Goal: Transaction & Acquisition: Purchase product/service

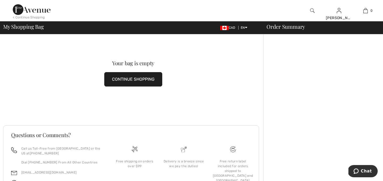
click at [138, 79] on button "CONTINUE SHOPPING" at bounding box center [133, 79] width 58 height 14
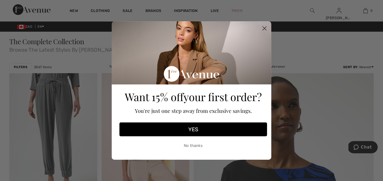
click at [264, 28] on circle "Close dialog" at bounding box center [264, 28] width 9 height 9
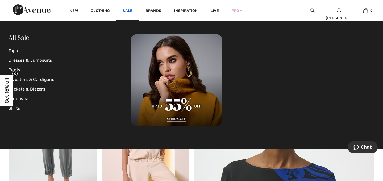
click at [128, 11] on link "Sale" at bounding box center [128, 12] width 10 height 6
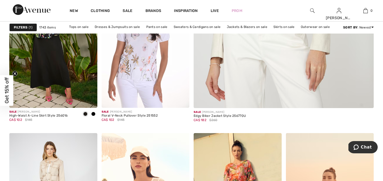
scroll to position [276, 0]
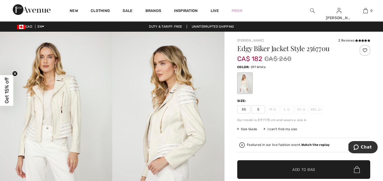
click at [280, 144] on div "Featured in our live fashion event. Watch the replay" at bounding box center [288, 144] width 83 height 3
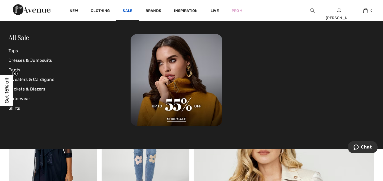
click at [127, 10] on link "Sale" at bounding box center [128, 12] width 10 height 6
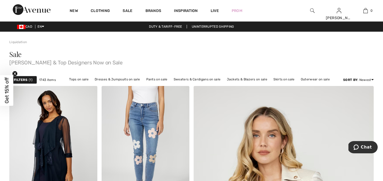
click at [311, 10] on img at bounding box center [312, 10] width 5 height 6
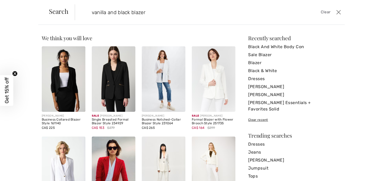
type input "vanilla and black blazer"
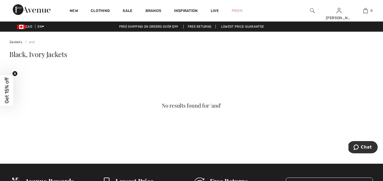
click at [310, 10] on img at bounding box center [312, 10] width 5 height 6
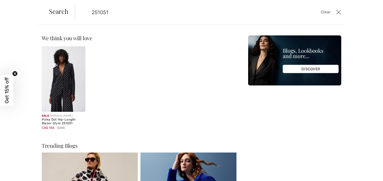
type input "251051"
click at [67, 85] on img at bounding box center [64, 78] width 44 height 65
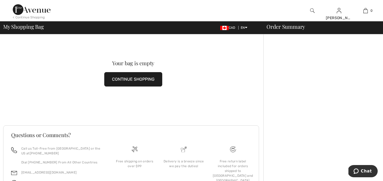
click at [312, 10] on img at bounding box center [312, 10] width 5 height 6
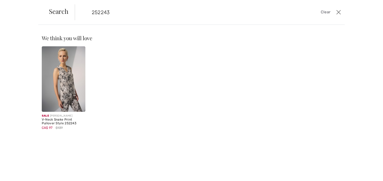
type input "252243"
click at [69, 82] on img at bounding box center [64, 78] width 44 height 65
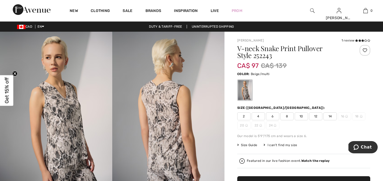
click at [165, 113] on img at bounding box center [168, 116] width 112 height 168
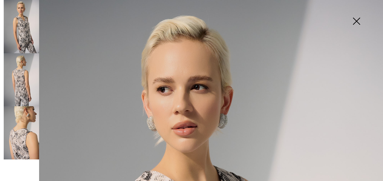
click at [19, 89] on img at bounding box center [21, 79] width 35 height 53
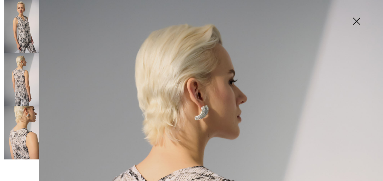
click at [19, 148] on img at bounding box center [21, 132] width 35 height 53
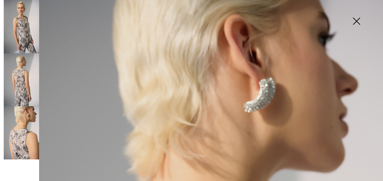
click at [24, 85] on img at bounding box center [21, 79] width 35 height 53
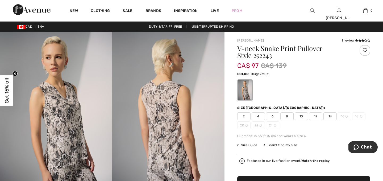
scroll to position [21, 0]
click at [302, 115] on span "10" at bounding box center [301, 116] width 13 height 8
click at [328, 150] on div "V-neck Snake Print Pullover Style 252243 CA$ 97 CA$ 139 Color: Beige/multi Size…" at bounding box center [303, 144] width 133 height 199
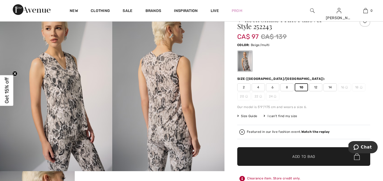
scroll to position [32, 0]
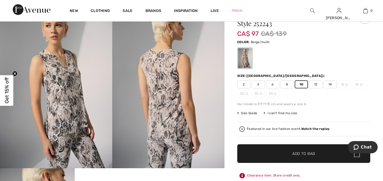
click at [308, 154] on span "Add to Bag" at bounding box center [303, 154] width 23 height 6
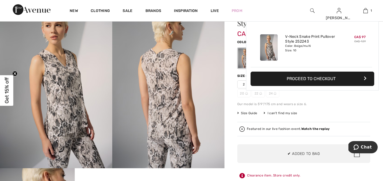
scroll to position [0, 0]
click at [272, 129] on div "Featured in our live fashion event. Watch the replay" at bounding box center [288, 128] width 83 height 3
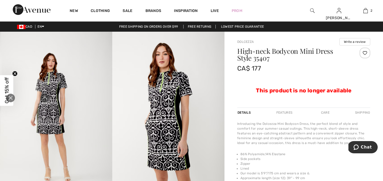
click at [11, 97] on icon "Close live curation" at bounding box center [10, 98] width 6 height 6
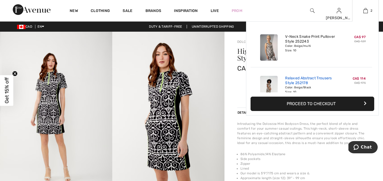
click at [323, 83] on link "Relaxed Abstract Trousers Style 252178" at bounding box center [311, 81] width 52 height 10
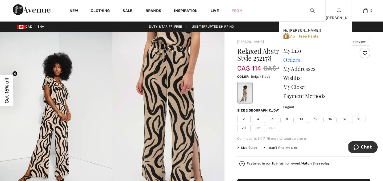
click at [293, 59] on link "Orders" at bounding box center [315, 59] width 64 height 9
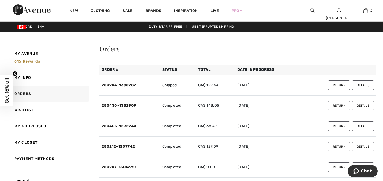
click at [339, 84] on button "Return" at bounding box center [339, 85] width 22 height 10
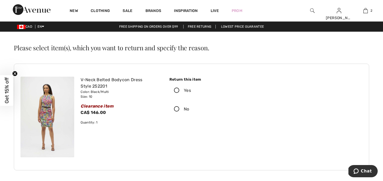
click at [175, 90] on icon at bounding box center [177, 91] width 14 height 6
click at [191, 90] on input "Yes" at bounding box center [192, 90] width 3 height 16
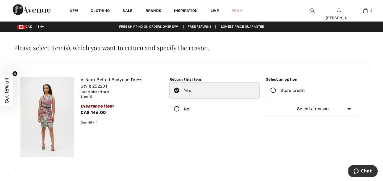
click at [274, 88] on icon at bounding box center [273, 91] width 14 height 6
click at [305, 88] on input "Store credit" at bounding box center [306, 90] width 3 height 16
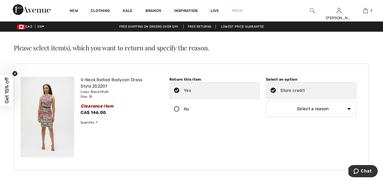
click at [350, 108] on select "Select a reason I received the wrong product or size My order arrived too late …" at bounding box center [311, 109] width 90 height 16
select select "other"
click at [266, 101] on select "Select a reason I received the wrong product or size My order arrived too late …" at bounding box center [311, 109] width 90 height 16
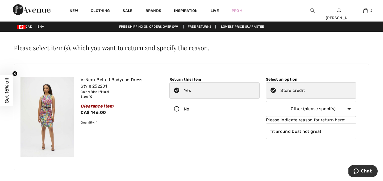
type input "fit around bust not great"
click at [326, 164] on div "V-Neck Belted Bodycon Dress Style 252201 Color: Black/Multi Size: 10 Clearance …" at bounding box center [191, 117] width 355 height 107
click at [331, 157] on div "V-Neck Belted Bodycon Dress Style 252201 Color: Black/Multi Size: 10 Clearance …" at bounding box center [191, 116] width 342 height 93
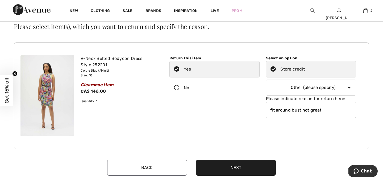
scroll to position [32, 0]
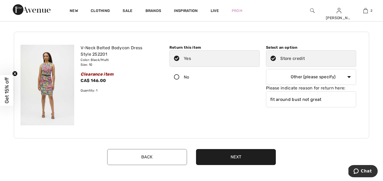
click at [233, 156] on button "Next" at bounding box center [236, 157] width 80 height 16
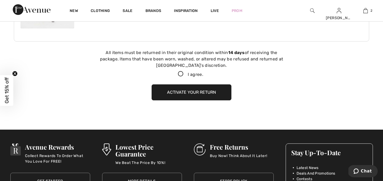
scroll to position [146, 0]
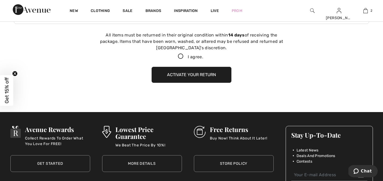
click at [180, 56] on icon at bounding box center [181, 57] width 14 height 6
click at [203, 56] on input "I agree." at bounding box center [204, 56] width 3 height 3
checkbox input "true"
click at [196, 74] on button "Activate your return" at bounding box center [192, 75] width 80 height 16
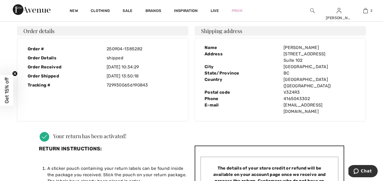
scroll to position [0, 0]
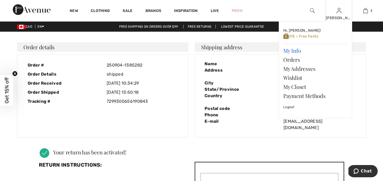
click at [296, 50] on link "My Info" at bounding box center [315, 50] width 64 height 9
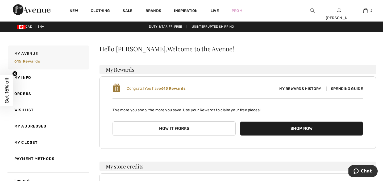
click at [297, 88] on span "My Rewards History" at bounding box center [300, 89] width 50 height 6
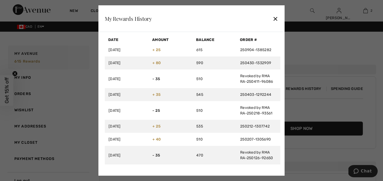
click at [277, 18] on div "✕" at bounding box center [275, 18] width 6 height 11
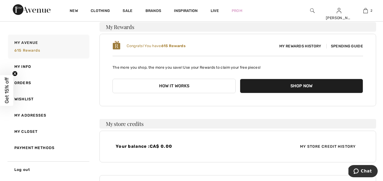
scroll to position [53, 0]
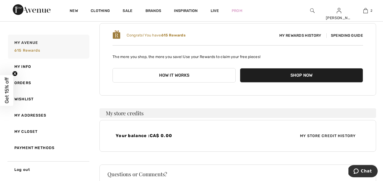
click at [305, 74] on button "Shop Now" at bounding box center [301, 75] width 123 height 14
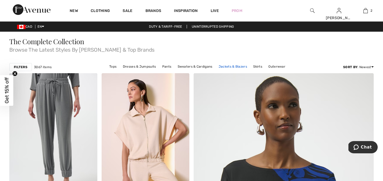
click at [229, 67] on link "Jackets & Blazers" at bounding box center [233, 66] width 34 height 7
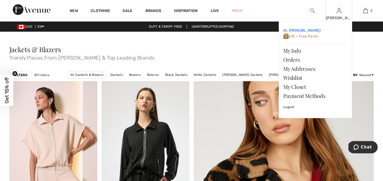
click at [307, 36] on span "615 = Free Pants" at bounding box center [300, 36] width 35 height 5
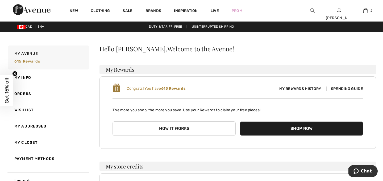
click at [196, 128] on button "How it works" at bounding box center [173, 128] width 123 height 14
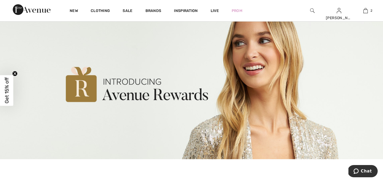
scroll to position [11, 0]
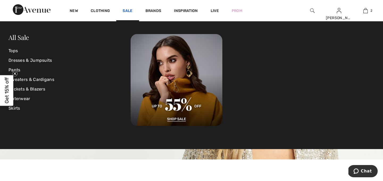
click at [128, 11] on link "Sale" at bounding box center [128, 12] width 10 height 6
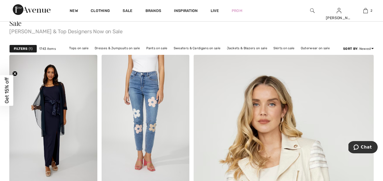
scroll to position [21, 0]
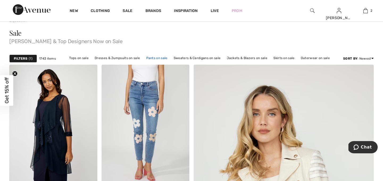
click at [159, 57] on link "Pants on sale" at bounding box center [157, 57] width 27 height 7
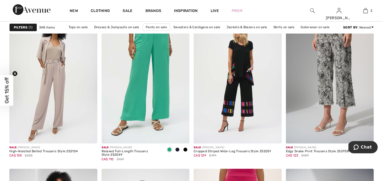
scroll to position [925, 0]
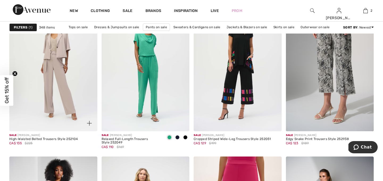
click at [59, 73] on img at bounding box center [53, 65] width 88 height 132
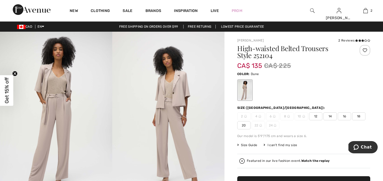
click at [265, 160] on div "Featured in our live fashion event. Watch the replay" at bounding box center [288, 160] width 83 height 3
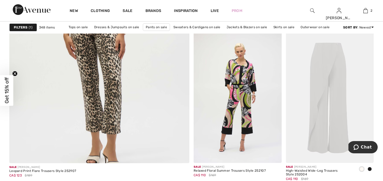
scroll to position [1425, 0]
click at [333, 103] on img at bounding box center [330, 97] width 88 height 132
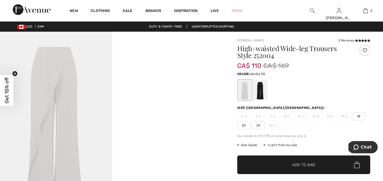
checkbox input "true"
click at [261, 90] on div at bounding box center [260, 90] width 14 height 20
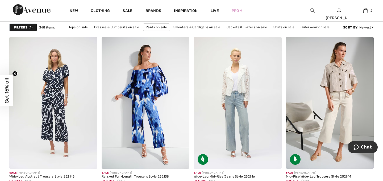
scroll to position [1744, 0]
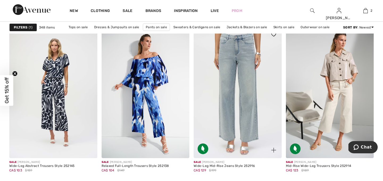
click at [234, 95] on img at bounding box center [238, 92] width 88 height 132
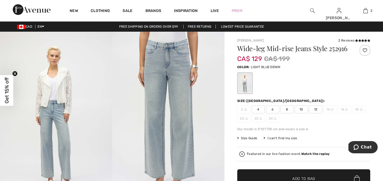
click at [301, 109] on span "10" at bounding box center [301, 109] width 13 height 8
click at [280, 153] on div "Featured in our live fashion event. Watch the replay" at bounding box center [288, 153] width 83 height 3
click at [326, 130] on div "Our model is 5'10"/178 cm and wears a size 6." at bounding box center [303, 129] width 133 height 5
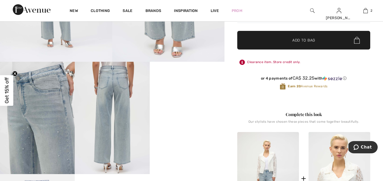
scroll to position [149, 0]
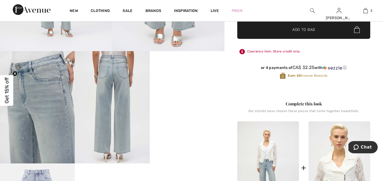
click at [57, 124] on img at bounding box center [37, 107] width 75 height 112
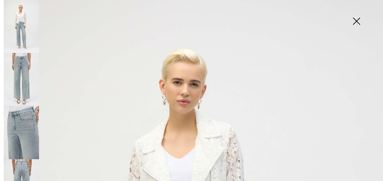
click at [27, 74] on img at bounding box center [21, 79] width 35 height 53
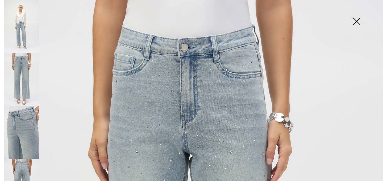
click at [25, 38] on img at bounding box center [21, 26] width 35 height 53
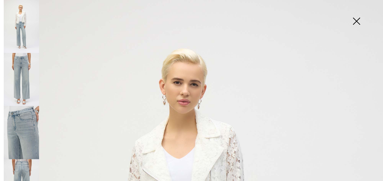
click at [28, 79] on img at bounding box center [21, 79] width 35 height 53
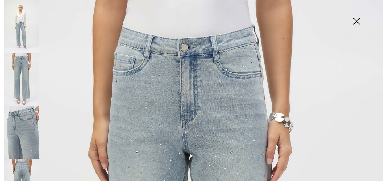
click at [30, 131] on img at bounding box center [21, 132] width 35 height 53
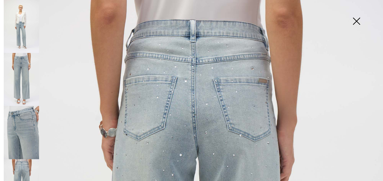
click at [356, 21] on img at bounding box center [356, 21] width 27 height 27
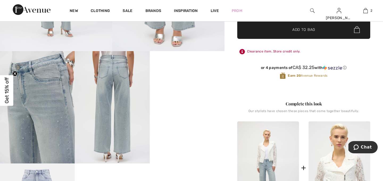
click at [356, 50] on div "Clearance item. Store credit only." at bounding box center [303, 52] width 133 height 10
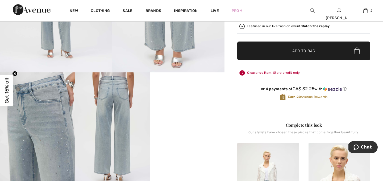
scroll to position [117, 0]
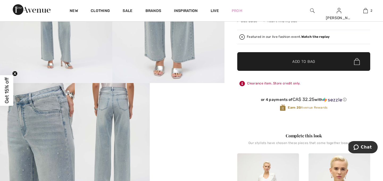
click at [122, 130] on img at bounding box center [112, 139] width 75 height 112
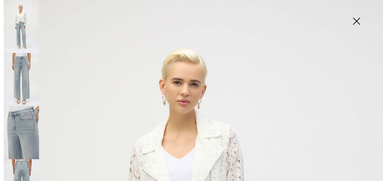
click at [30, 135] on img at bounding box center [21, 132] width 35 height 53
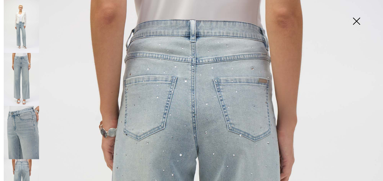
click at [356, 21] on img at bounding box center [356, 21] width 27 height 27
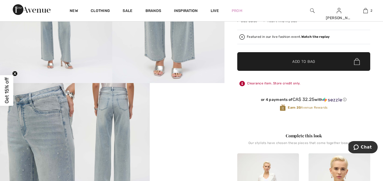
click at [381, 43] on div "[PERSON_NAME] 2 Reviews 2 Reviews Wide-leg Mid-rise Jeans Style 252916 CA$ 129 …" at bounding box center [303, 165] width 158 height 501
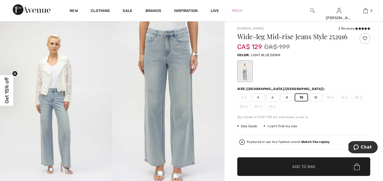
scroll to position [0, 0]
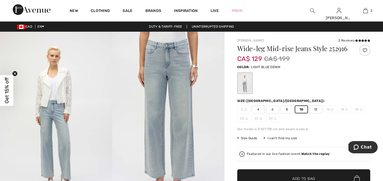
click at [287, 110] on span "8" at bounding box center [286, 109] width 13 height 8
click at [302, 109] on span "10" at bounding box center [301, 109] width 13 height 8
click at [329, 128] on div "Our model is 5'10"/178 cm and wears a size 6." at bounding box center [303, 129] width 133 height 5
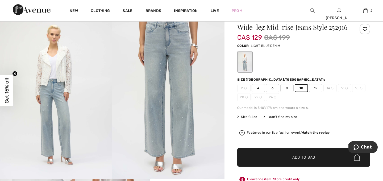
scroll to position [32, 0]
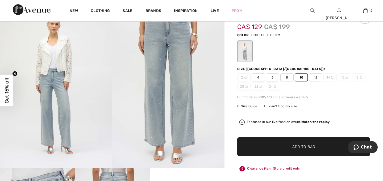
click at [244, 106] on span "Size Guide" at bounding box center [247, 106] width 20 height 5
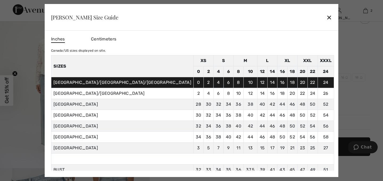
click at [326, 17] on div "✕" at bounding box center [329, 17] width 6 height 11
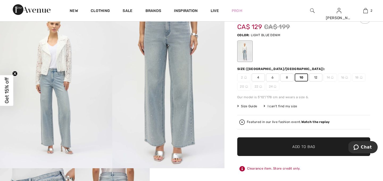
click at [288, 79] on span "8" at bounding box center [286, 77] width 13 height 8
click at [333, 102] on div "Wide-leg Mid-rise Jeans Style 252916 CA$ 129 CA$ 199 Color: LIGHT BLUE DENIM Si…" at bounding box center [303, 109] width 133 height 192
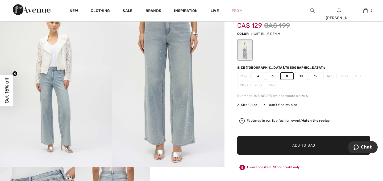
scroll to position [21, 0]
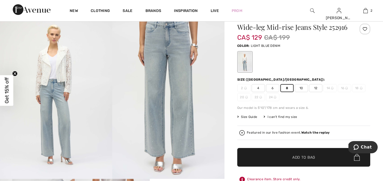
click at [301, 89] on span "10" at bounding box center [301, 88] width 13 height 8
click at [322, 103] on div "Wide-leg Mid-rise Jeans Style 252916 CA$ 129 CA$ 199 Color: LIGHT BLUE DENIM Si…" at bounding box center [303, 120] width 133 height 192
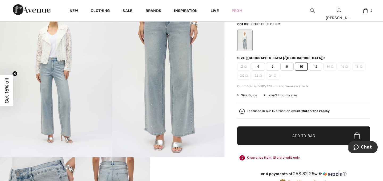
scroll to position [43, 0]
click at [307, 135] on span "Add to Bag" at bounding box center [303, 136] width 23 height 6
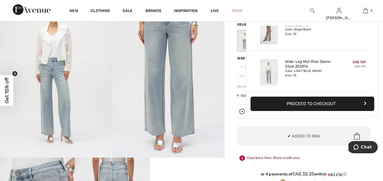
scroll to position [0, 0]
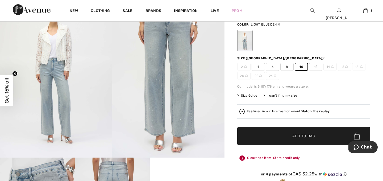
click at [333, 40] on div at bounding box center [303, 41] width 133 height 22
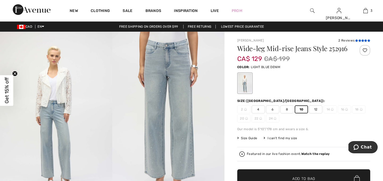
click at [359, 41] on icon at bounding box center [359, 40] width 3 height 3
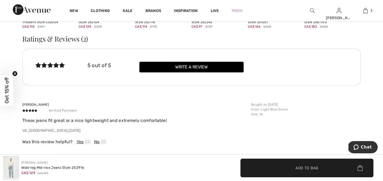
scroll to position [837, 0]
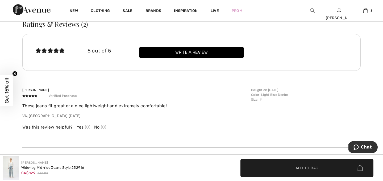
click at [150, 125] on div "Was this review helpful? Yes (0) No (0)" at bounding box center [134, 127] width 225 height 6
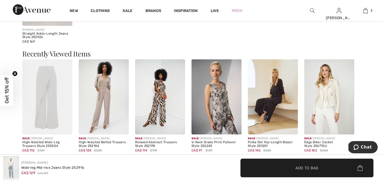
scroll to position [710, 0]
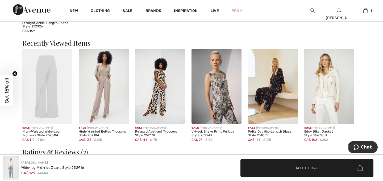
click at [329, 95] on img at bounding box center [329, 86] width 50 height 75
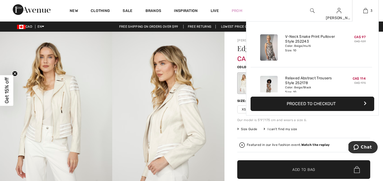
click at [322, 55] on div "V-Neck Snake Print Pullover Style 252243 Color: Beige/multi Size: 10" at bounding box center [311, 47] width 57 height 31
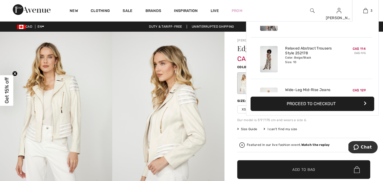
scroll to position [21, 0]
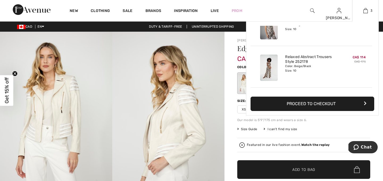
click at [317, 103] on button "Proceed to Checkout" at bounding box center [312, 104] width 124 height 14
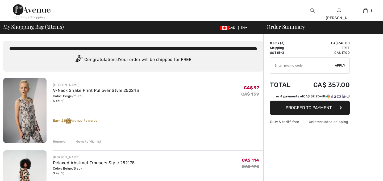
checkbox input "true"
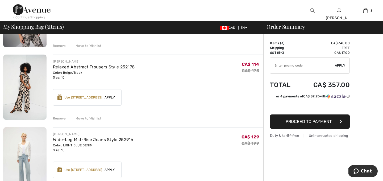
scroll to position [106, 0]
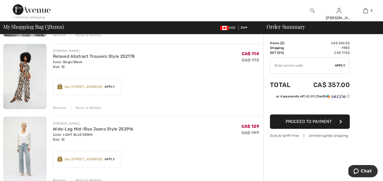
click at [58, 106] on div "Remove" at bounding box center [59, 107] width 13 height 5
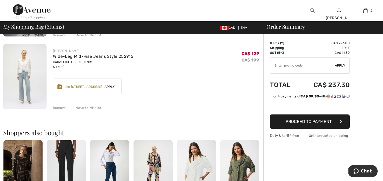
click at [104, 87] on span "Apply" at bounding box center [109, 86] width 15 height 5
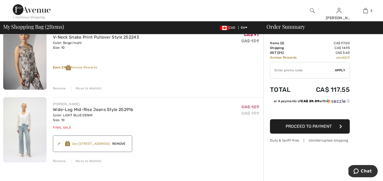
scroll to position [43, 0]
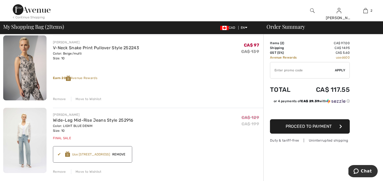
click at [59, 98] on div "Remove" at bounding box center [59, 99] width 13 height 5
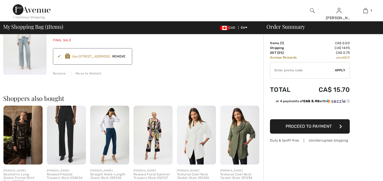
scroll to position [0, 0]
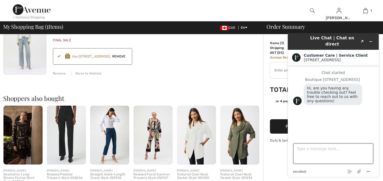
click at [303, 150] on textarea "Type a message here..." at bounding box center [333, 153] width 80 height 20
type textarea "yes...are these jeans on the larger size or JR regular?"
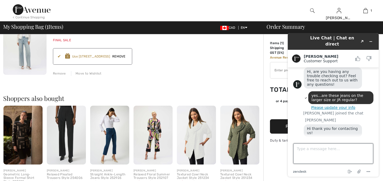
scroll to position [31, 0]
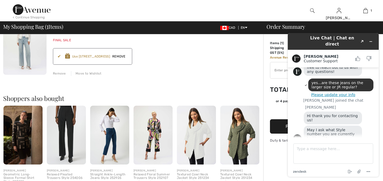
click at [192, 67] on div "[PERSON_NAME] Wide-Leg Mid-Rise Jeans Style 252916 Color: LIGHT BLUE DENIM Size…" at bounding box center [158, 43] width 210 height 66
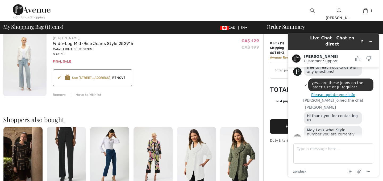
scroll to position [32, 0]
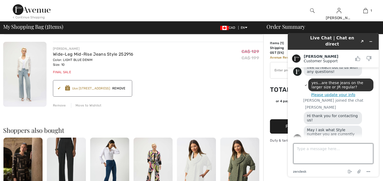
click at [298, 149] on textarea "Type a message here..." at bounding box center [333, 153] width 80 height 20
type textarea "252916"
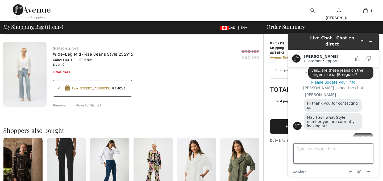
scroll to position [65, 0]
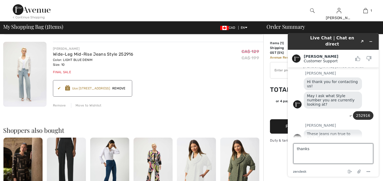
type textarea "thanks!"
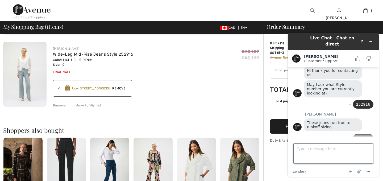
scroll to position [77, 0]
click at [267, 96] on div "Order Summary Details Items ( 1 ) CA$ 0.00 Promo code CA$ 0.00 Shipping CA$ 14.…" at bounding box center [323, 163] width 120 height 323
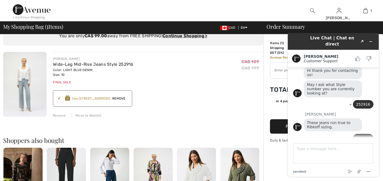
scroll to position [21, 0]
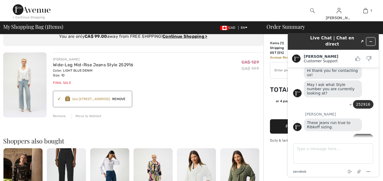
click at [371, 40] on icon "Minimize widget" at bounding box center [371, 42] width 4 height 4
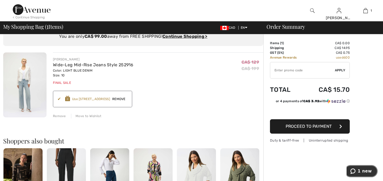
click at [367, 169] on span "1 new" at bounding box center [365, 171] width 14 height 5
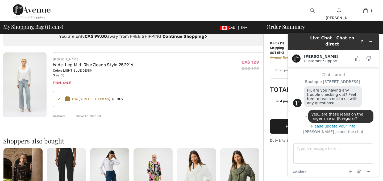
scroll to position [95, 0]
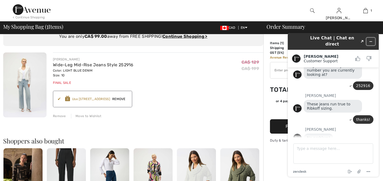
click at [371, 41] on icon "Minimize widget" at bounding box center [371, 41] width 2 height 0
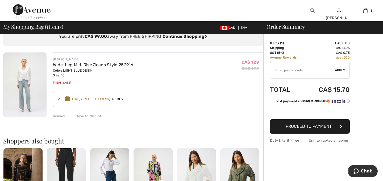
click at [378, 93] on div "Order Summary Details Items ( 1 ) CA$ 0.00 Promo code CA$ 0.00 Shipping CA$ 14.…" at bounding box center [323, 174] width 120 height 323
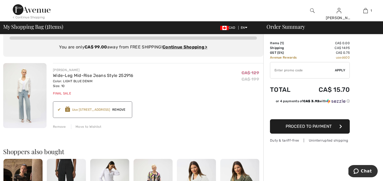
scroll to position [0, 0]
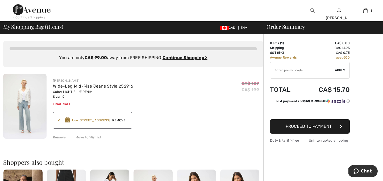
click at [322, 126] on span "Proceed to Payment" at bounding box center [309, 126] width 46 height 5
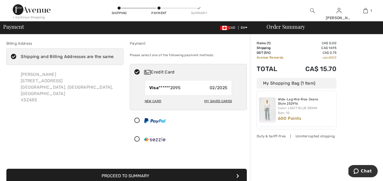
click at [320, 144] on div "Order Summary Details Items ( 1 ) CA$ 0.00 Promo code CA$ 0.00 Shipping CA$ 14.…" at bounding box center [316, 155] width 133 height 243
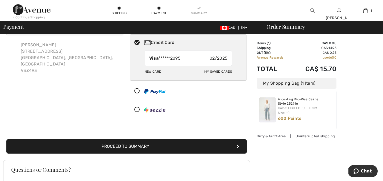
scroll to position [32, 0]
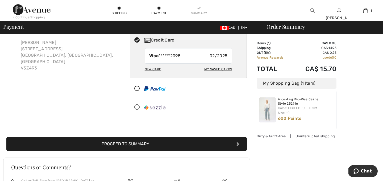
click at [136, 142] on button "Proceed to Summary" at bounding box center [126, 144] width 240 height 14
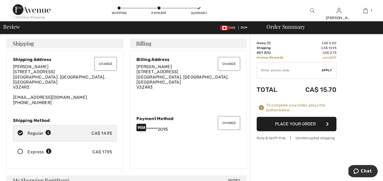
click at [302, 124] on button "Place Your Order" at bounding box center [297, 124] width 80 height 14
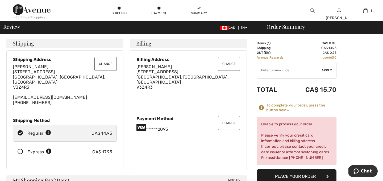
click at [228, 120] on button "Change" at bounding box center [229, 123] width 22 height 14
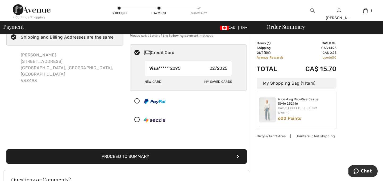
click at [211, 81] on div "My Saved Cards" at bounding box center [218, 81] width 28 height 9
radio input "true"
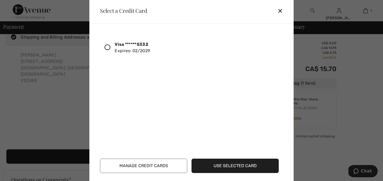
click at [107, 46] on icon at bounding box center [107, 47] width 6 height 6
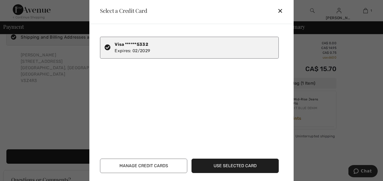
click at [226, 165] on button "Use Selected Card" at bounding box center [234, 165] width 87 height 14
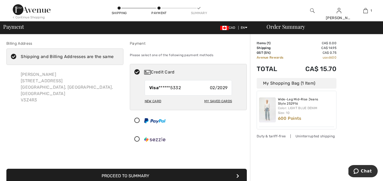
click at [221, 146] on div at bounding box center [186, 139] width 112 height 16
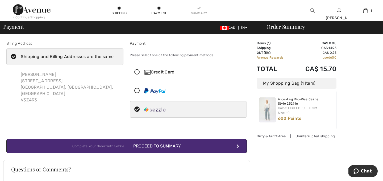
click at [175, 145] on div "Proceed to Summary" at bounding box center [155, 146] width 52 height 6
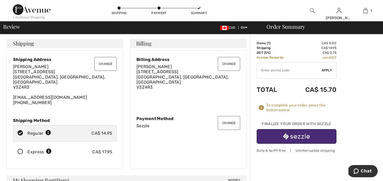
click at [172, 147] on div "Change Billing Address [PERSON_NAME] [STREET_ADDRESS] Change Payment Method Sez…" at bounding box center [188, 109] width 117 height 119
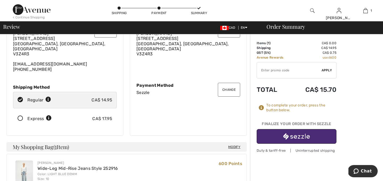
scroll to position [28, 0]
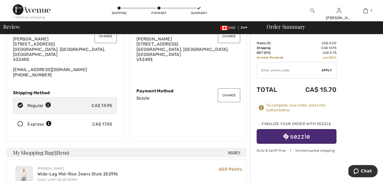
click at [208, 59] on div "Billing Address [PERSON_NAME] [STREET_ADDRESS]" at bounding box center [188, 55] width 104 height 53
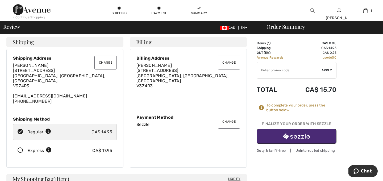
scroll to position [0, 0]
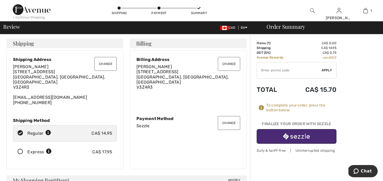
click at [231, 120] on button "Change" at bounding box center [229, 123] width 22 height 14
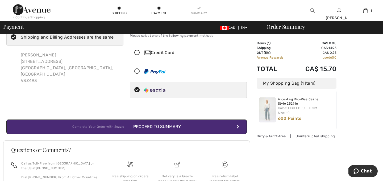
click at [138, 53] on icon at bounding box center [137, 53] width 14 height 6
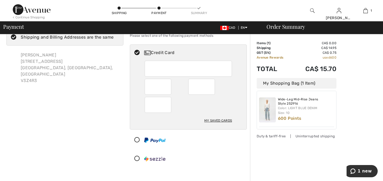
click at [216, 120] on div "My Saved Cards" at bounding box center [218, 120] width 28 height 9
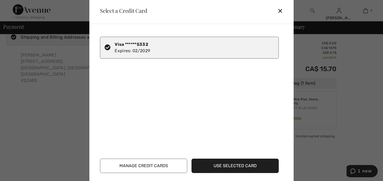
click at [233, 167] on button "Use Selected Card" at bounding box center [234, 165] width 87 height 14
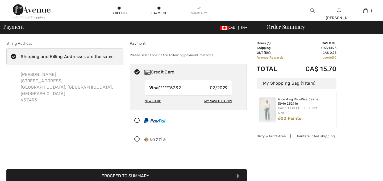
checkbox input "true"
click at [219, 140] on div at bounding box center [186, 139] width 112 height 16
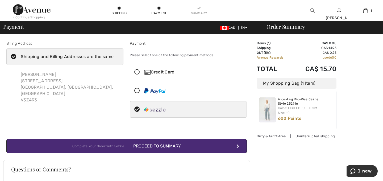
scroll to position [11, 0]
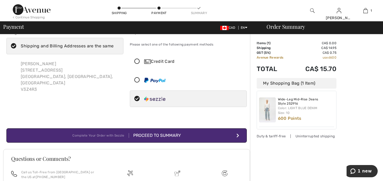
click at [136, 61] on icon at bounding box center [137, 62] width 14 height 6
radio input "true"
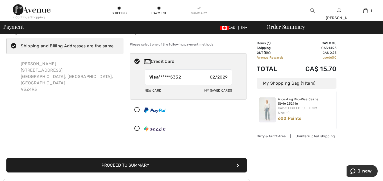
click at [196, 166] on button "Proceed to Summary" at bounding box center [126, 165] width 240 height 14
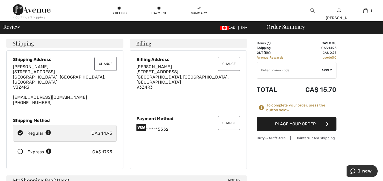
click at [304, 124] on button "Place Your Order" at bounding box center [297, 124] width 80 height 14
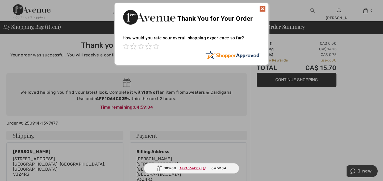
click at [262, 8] on img at bounding box center [262, 9] width 6 height 6
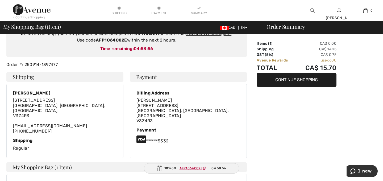
scroll to position [74, 0]
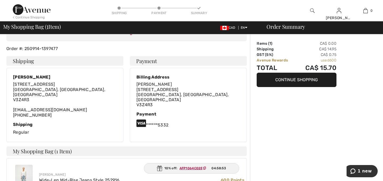
click at [193, 168] on ins "AFP1064C02E" at bounding box center [190, 168] width 23 height 4
click at [274, 133] on div "Order Summary Items ( 1 ) CA$ 0.00 Shipping CA$ 14.95 GST (5%) CA$ 0.75 Avenue …" at bounding box center [316, 125] width 133 height 330
click at [360, 170] on span "1 new" at bounding box center [365, 171] width 14 height 5
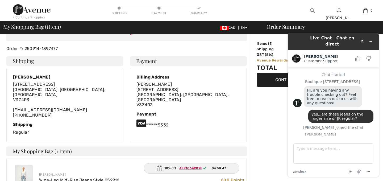
scroll to position [105, 0]
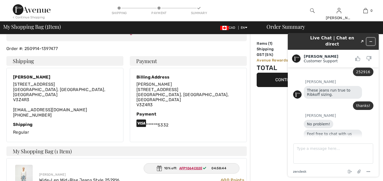
click at [371, 40] on icon "Minimize widget" at bounding box center [371, 42] width 4 height 4
